Goal: Obtain resource: Download file/media

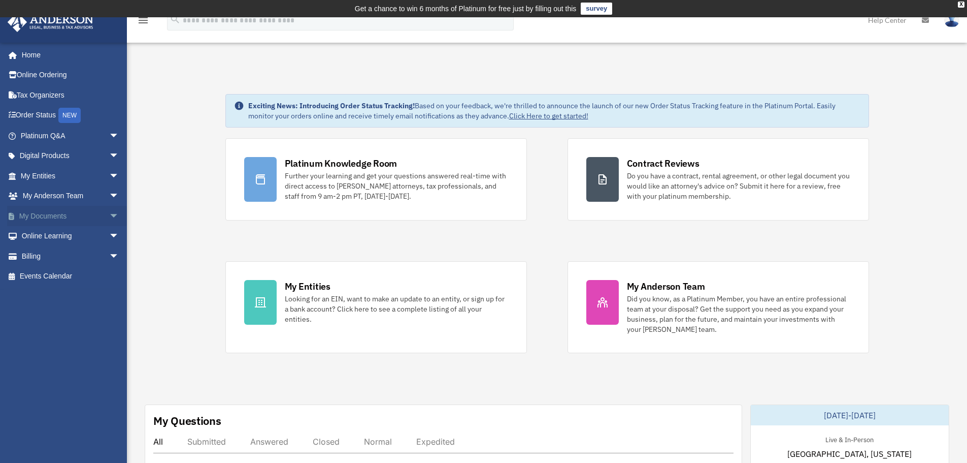
click at [48, 217] on link "My Documents arrow_drop_down" at bounding box center [70, 216] width 127 height 20
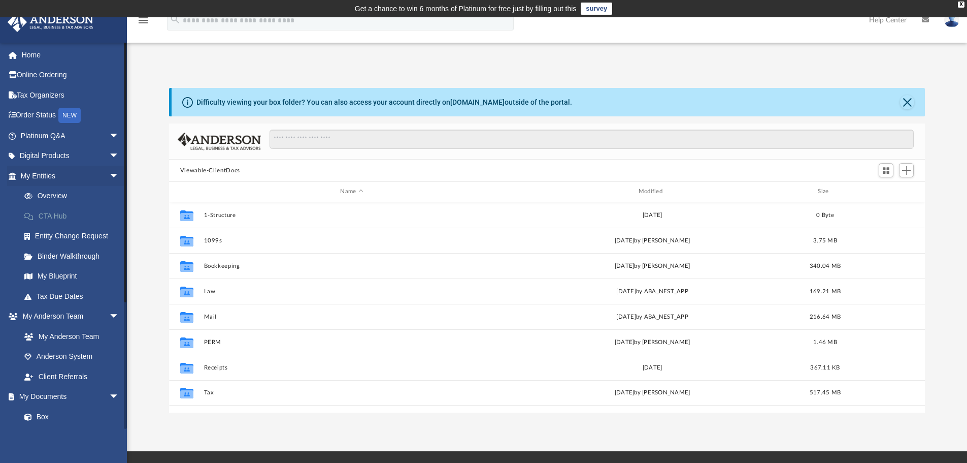
scroll to position [223, 748]
click at [658, 189] on div "Modified" at bounding box center [652, 191] width 296 height 9
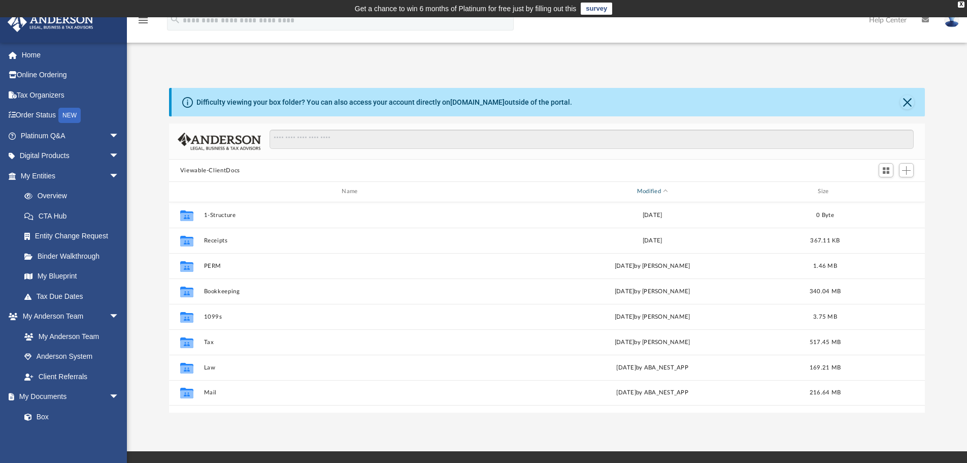
click at [662, 193] on div "Modified" at bounding box center [652, 191] width 296 height 9
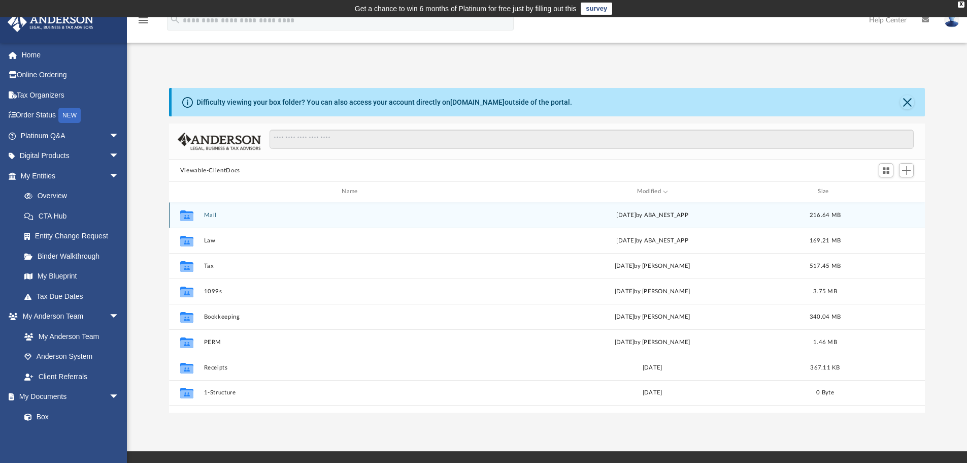
click at [214, 216] on button "Mail" at bounding box center [352, 215] width 296 height 7
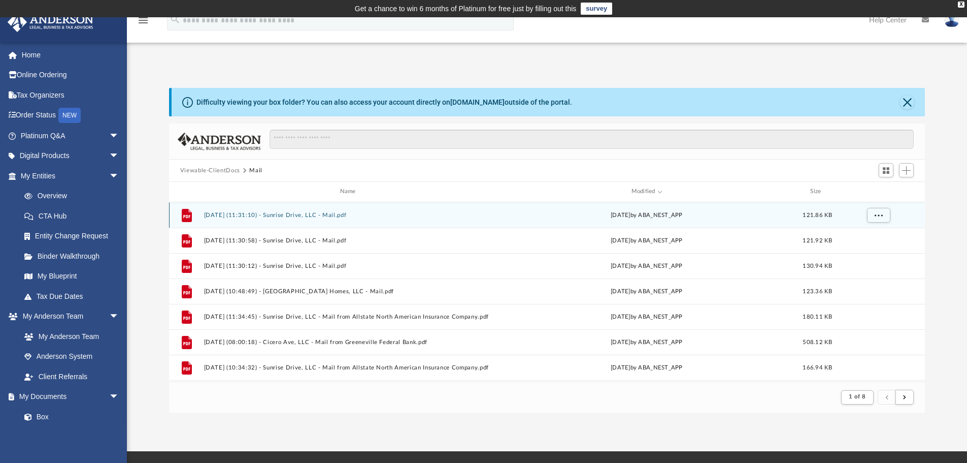
scroll to position [192, 748]
click at [318, 215] on button "[DATE] (11:31:10) - Sunrise Drive, LLC - Mail.pdf" at bounding box center [350, 215] width 292 height 7
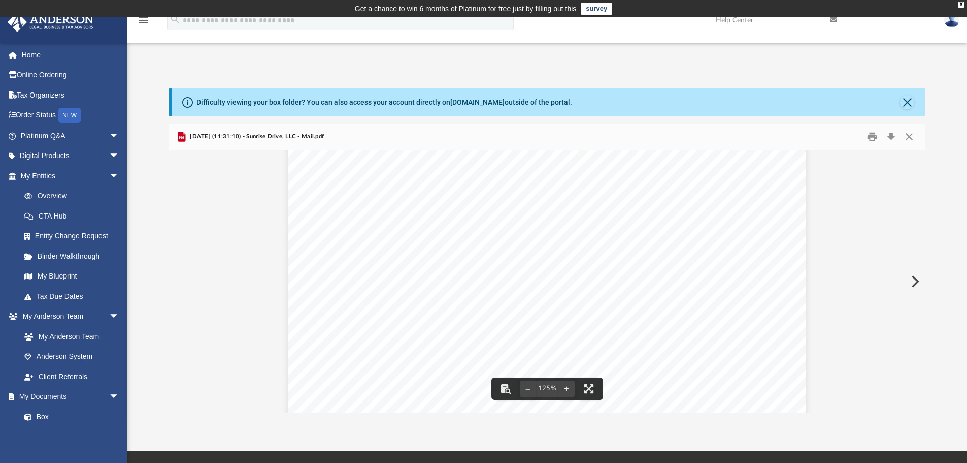
scroll to position [102, 0]
click at [871, 137] on button "Print" at bounding box center [872, 137] width 20 height 16
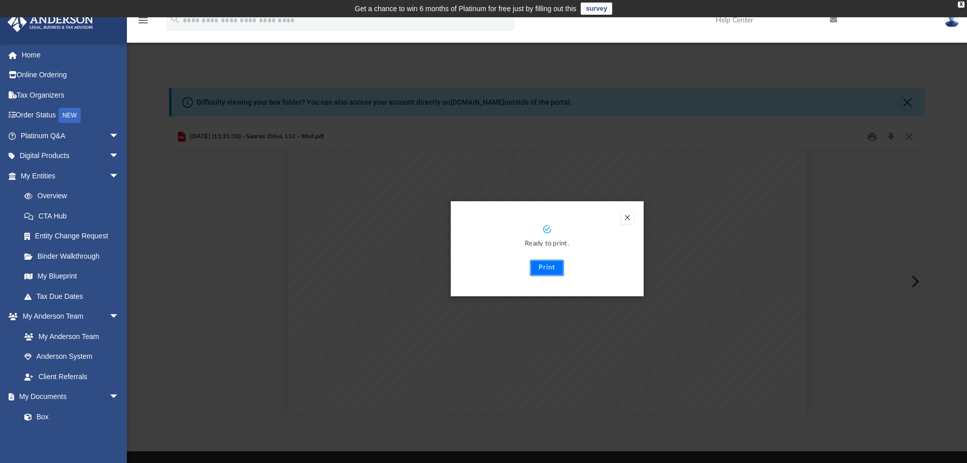
click at [548, 267] on button "Print" at bounding box center [547, 267] width 34 height 16
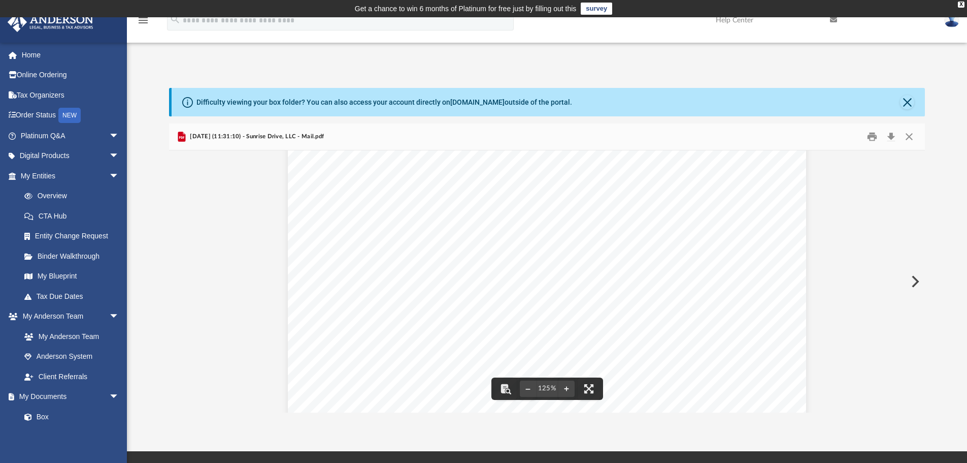
click at [913, 279] on button "Preview" at bounding box center [914, 281] width 22 height 28
click at [181, 278] on button "Preview" at bounding box center [180, 281] width 22 height 28
click at [915, 279] on button "Preview" at bounding box center [914, 281] width 22 height 28
click at [871, 139] on button "Print" at bounding box center [872, 137] width 20 height 16
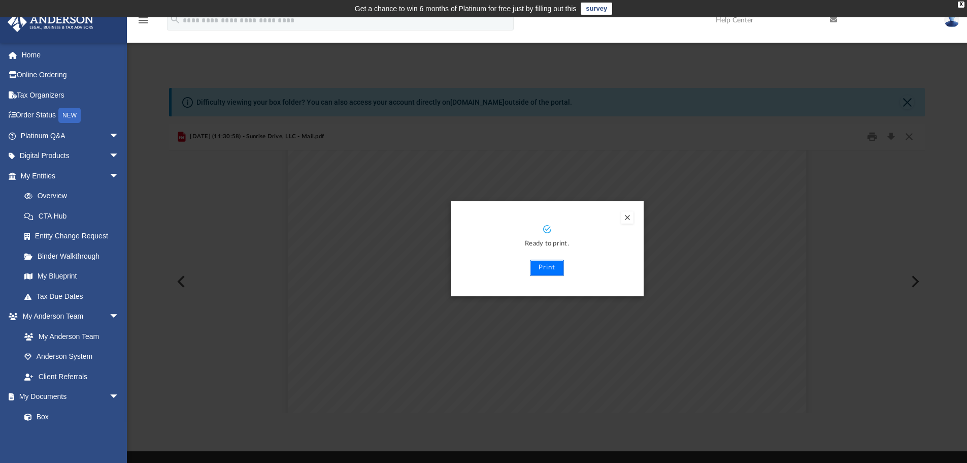
click at [551, 269] on button "Print" at bounding box center [547, 267] width 34 height 16
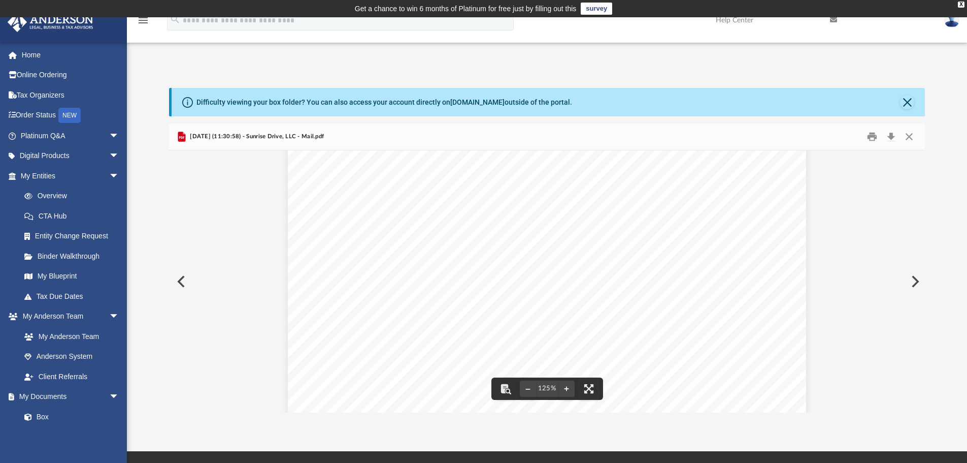
click at [914, 279] on button "Preview" at bounding box center [914, 281] width 22 height 28
click at [873, 141] on button "Print" at bounding box center [872, 137] width 20 height 16
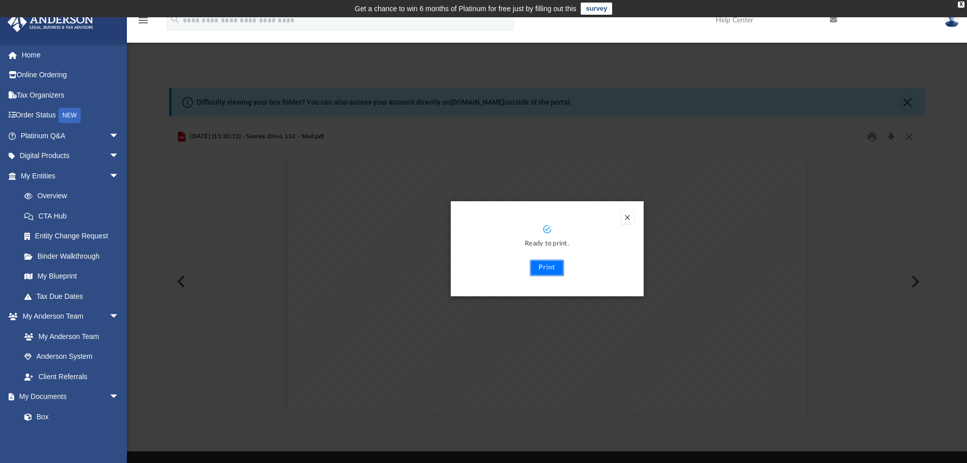
click at [548, 268] on button "Print" at bounding box center [547, 267] width 34 height 16
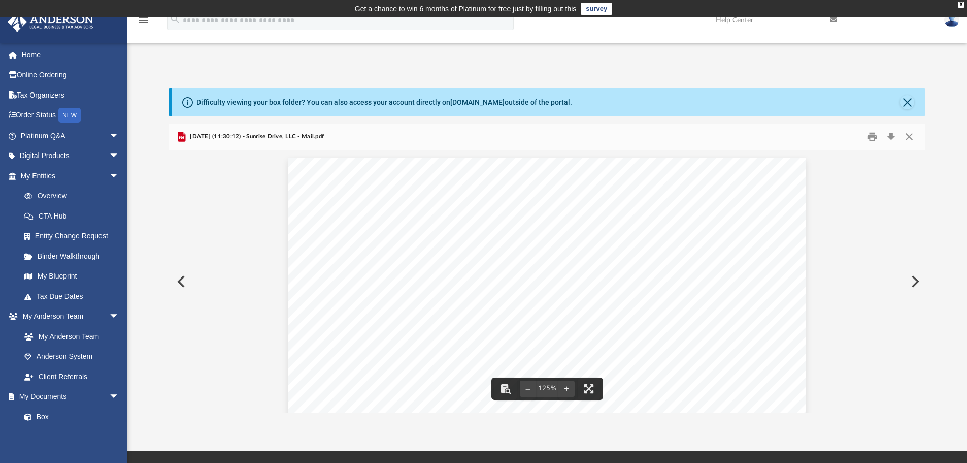
click at [916, 278] on button "Preview" at bounding box center [914, 281] width 22 height 28
click at [908, 138] on button "Close" at bounding box center [909, 137] width 18 height 16
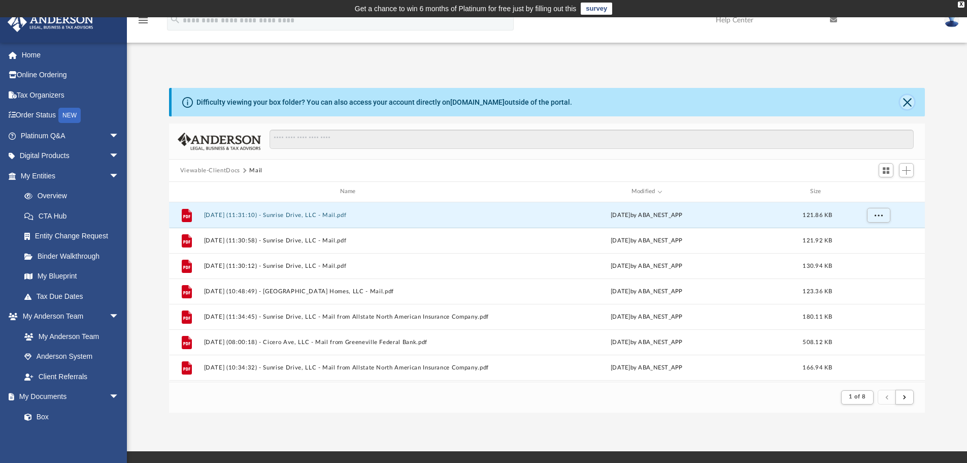
click at [911, 98] on button "Close" at bounding box center [907, 102] width 14 height 14
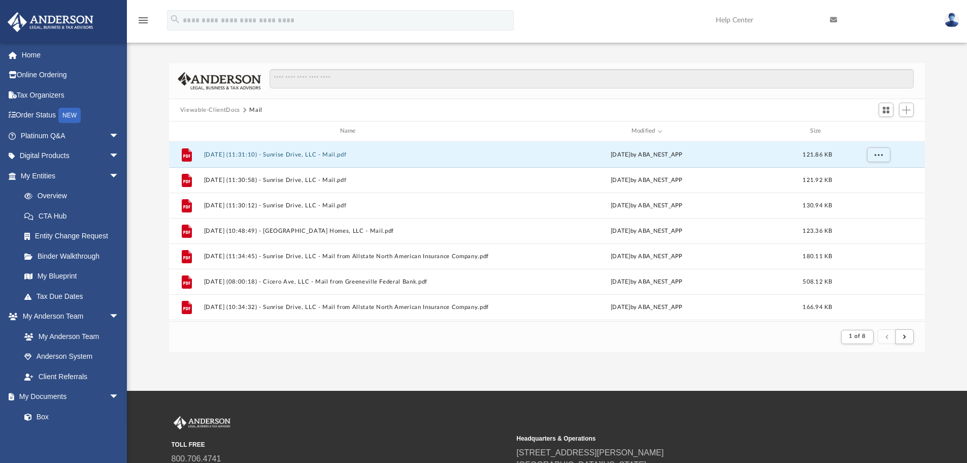
scroll to position [0, 0]
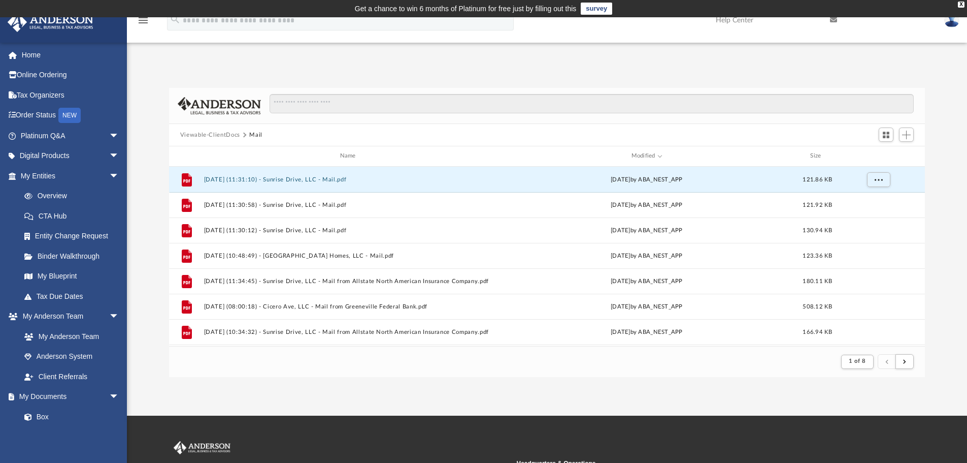
click at [955, 21] on img at bounding box center [951, 20] width 15 height 15
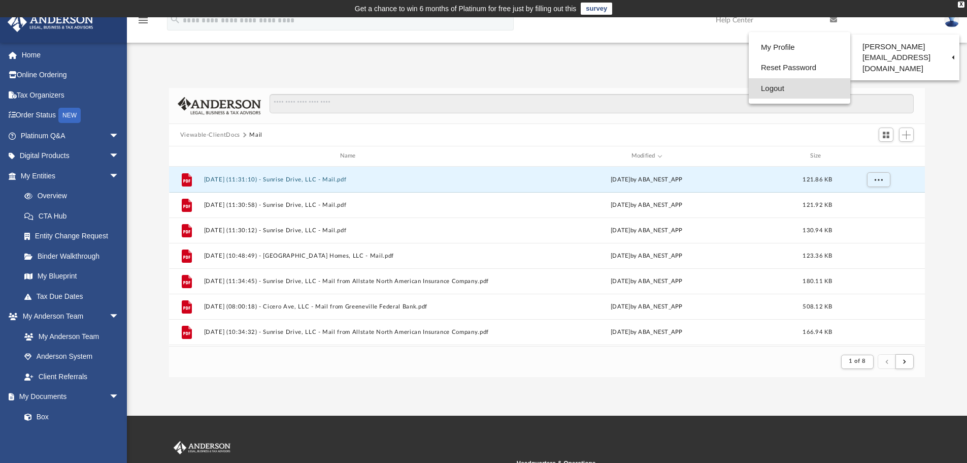
click at [764, 89] on link "Logout" at bounding box center [800, 88] width 102 height 21
